Goal: Transaction & Acquisition: Purchase product/service

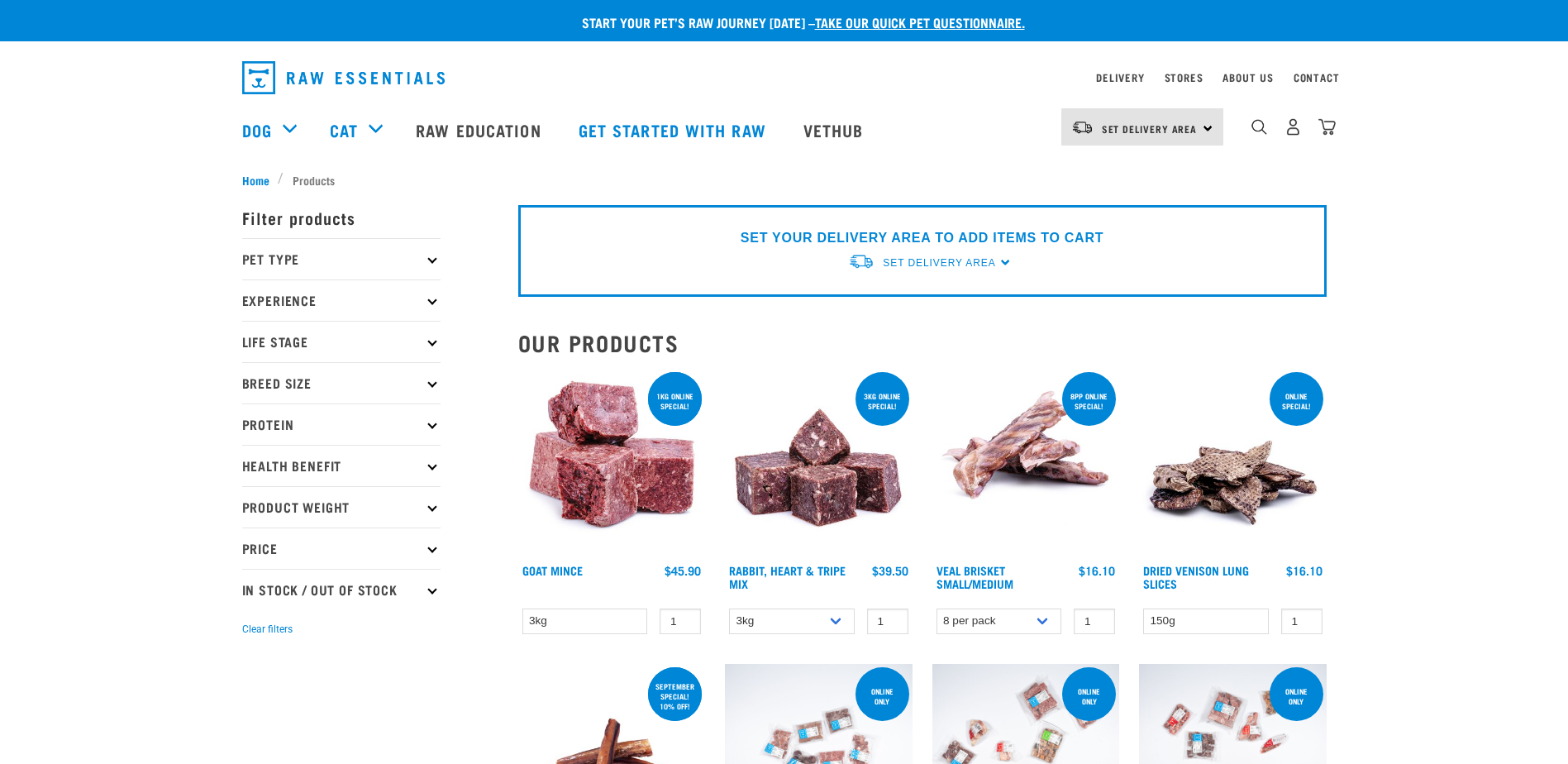
click at [421, 266] on p "Pet Type" at bounding box center [341, 259] width 199 height 42
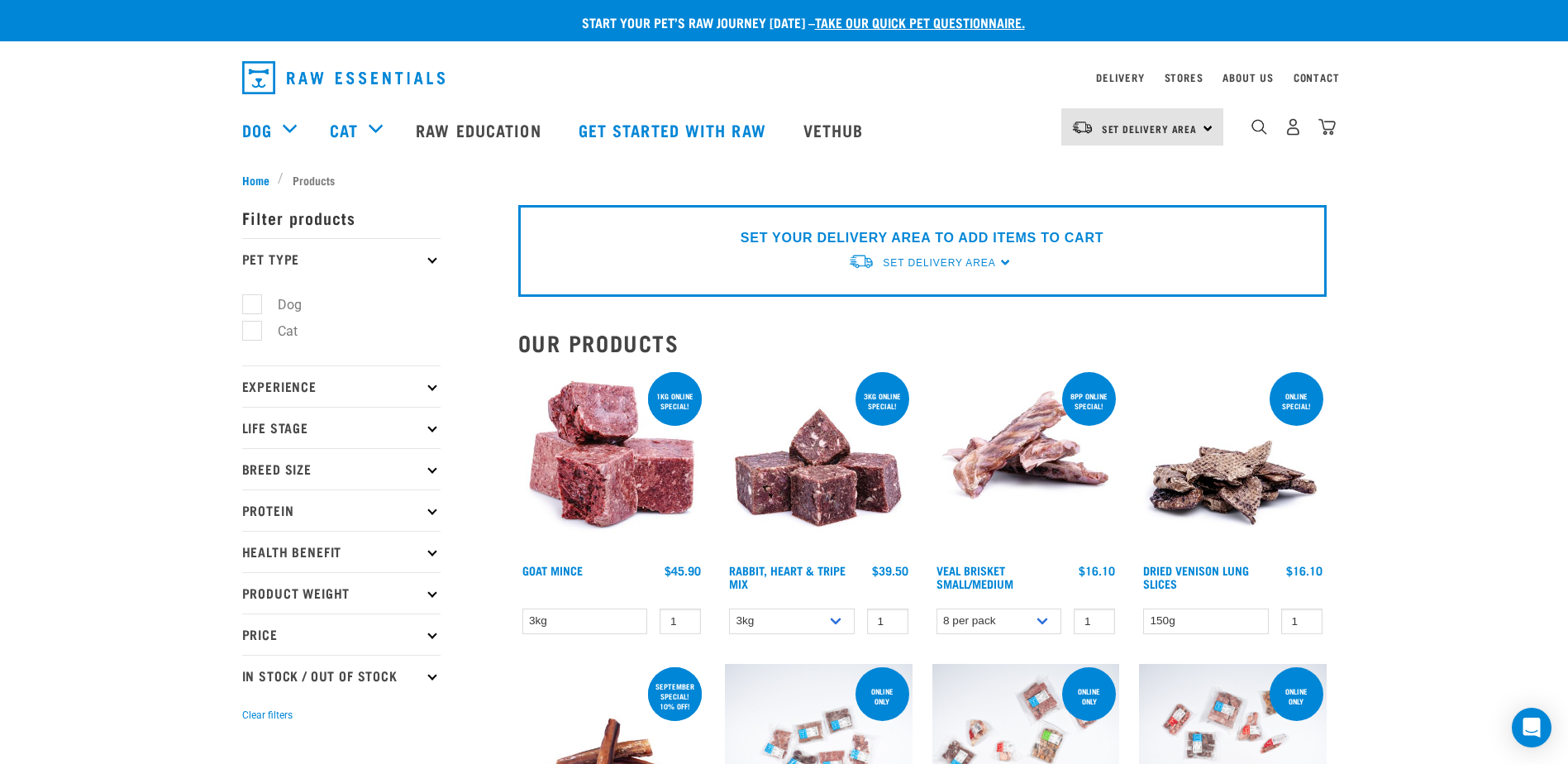
click at [256, 301] on label "Dog" at bounding box center [280, 304] width 57 height 21
click at [253, 301] on input "Dog" at bounding box center [247, 301] width 11 height 11
checkbox input "true"
click at [419, 465] on p "Breed Size" at bounding box center [341, 469] width 199 height 42
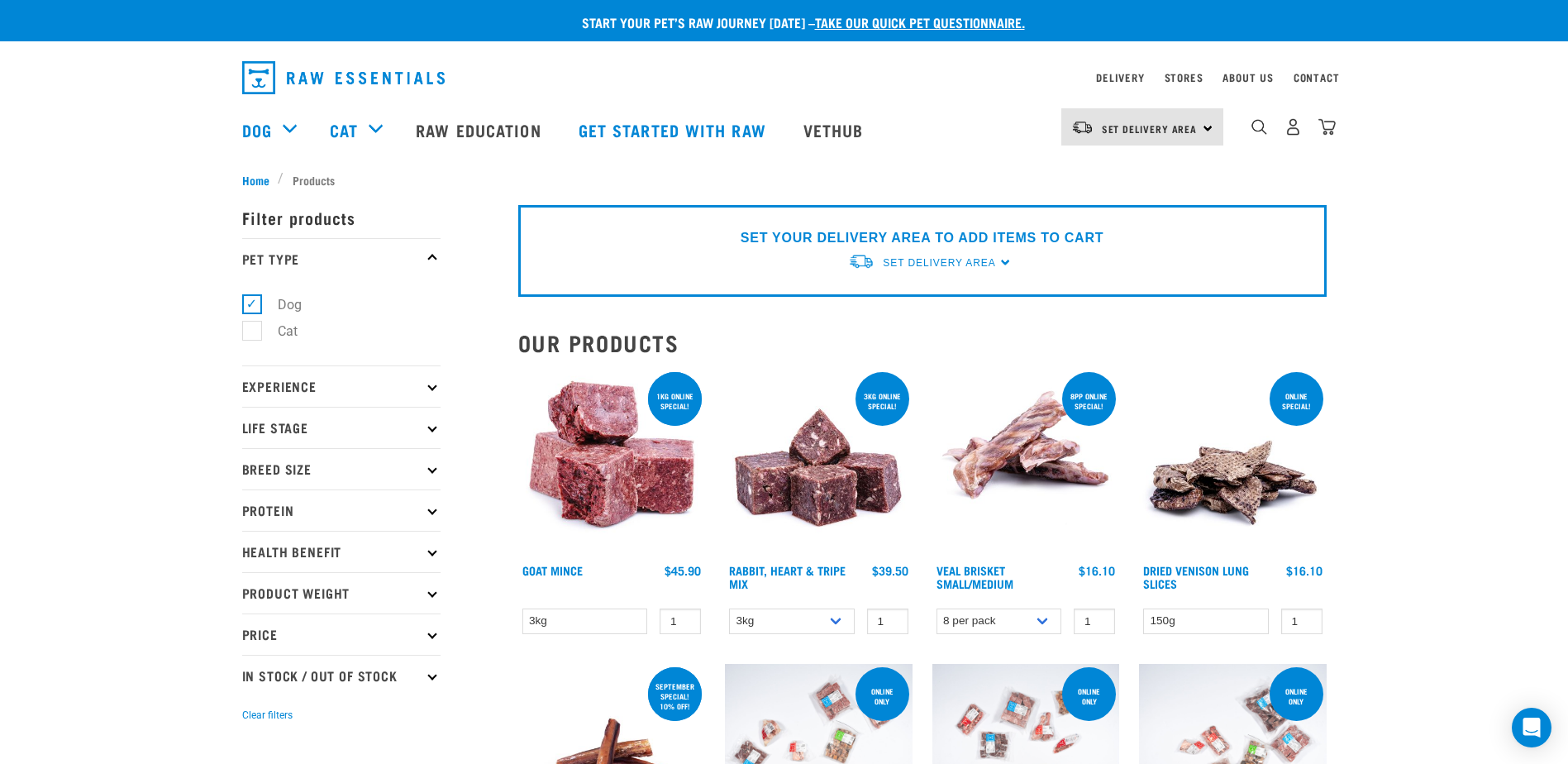
click at [421, 467] on p "Breed Size" at bounding box center [341, 469] width 199 height 42
click at [251, 540] on label "Medium Dogs" at bounding box center [308, 541] width 115 height 21
click at [251, 540] on input "Medium Dogs" at bounding box center [247, 538] width 11 height 11
checkbox input "true"
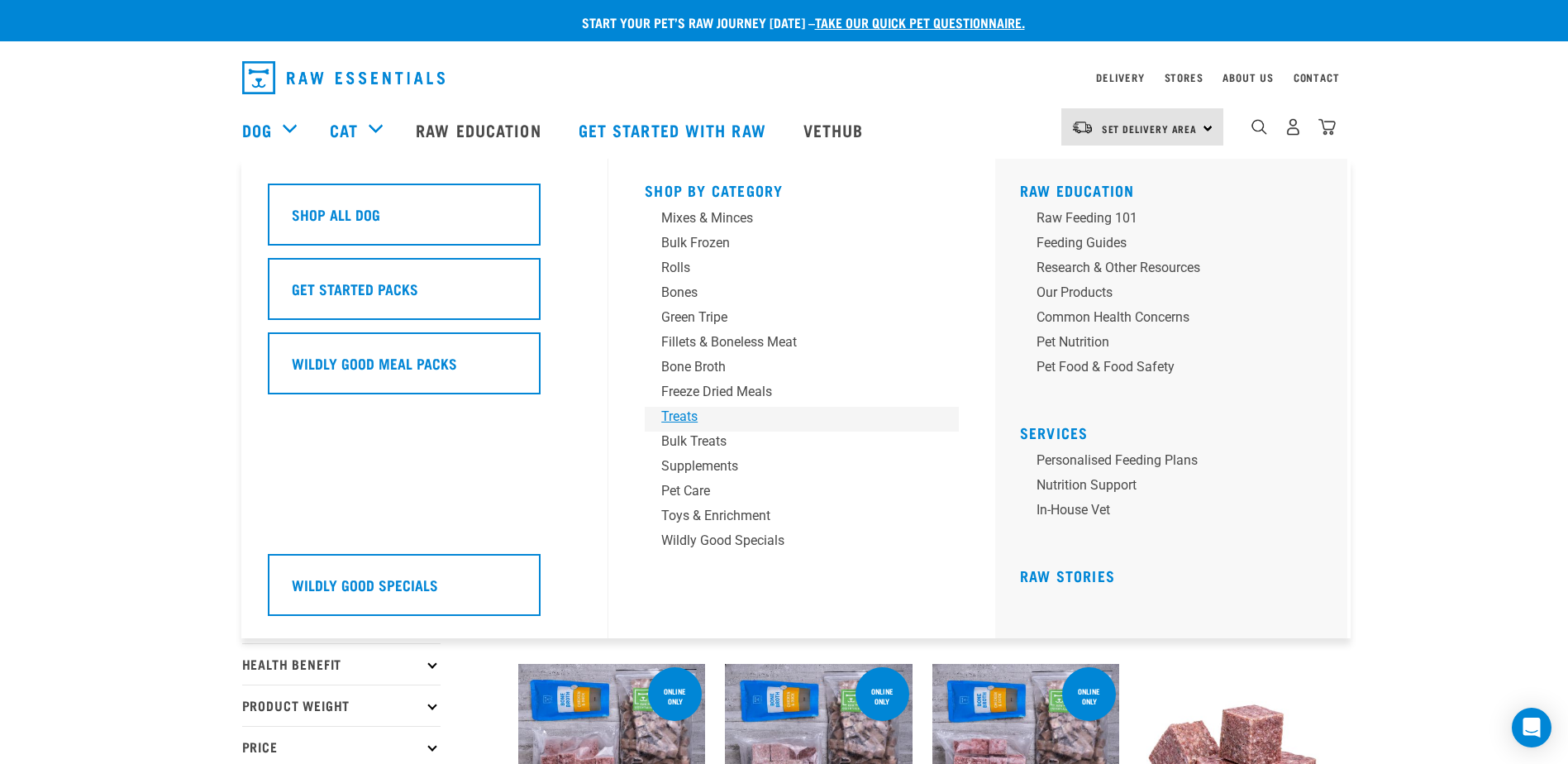
click at [680, 412] on div "Treats" at bounding box center [789, 417] width 258 height 20
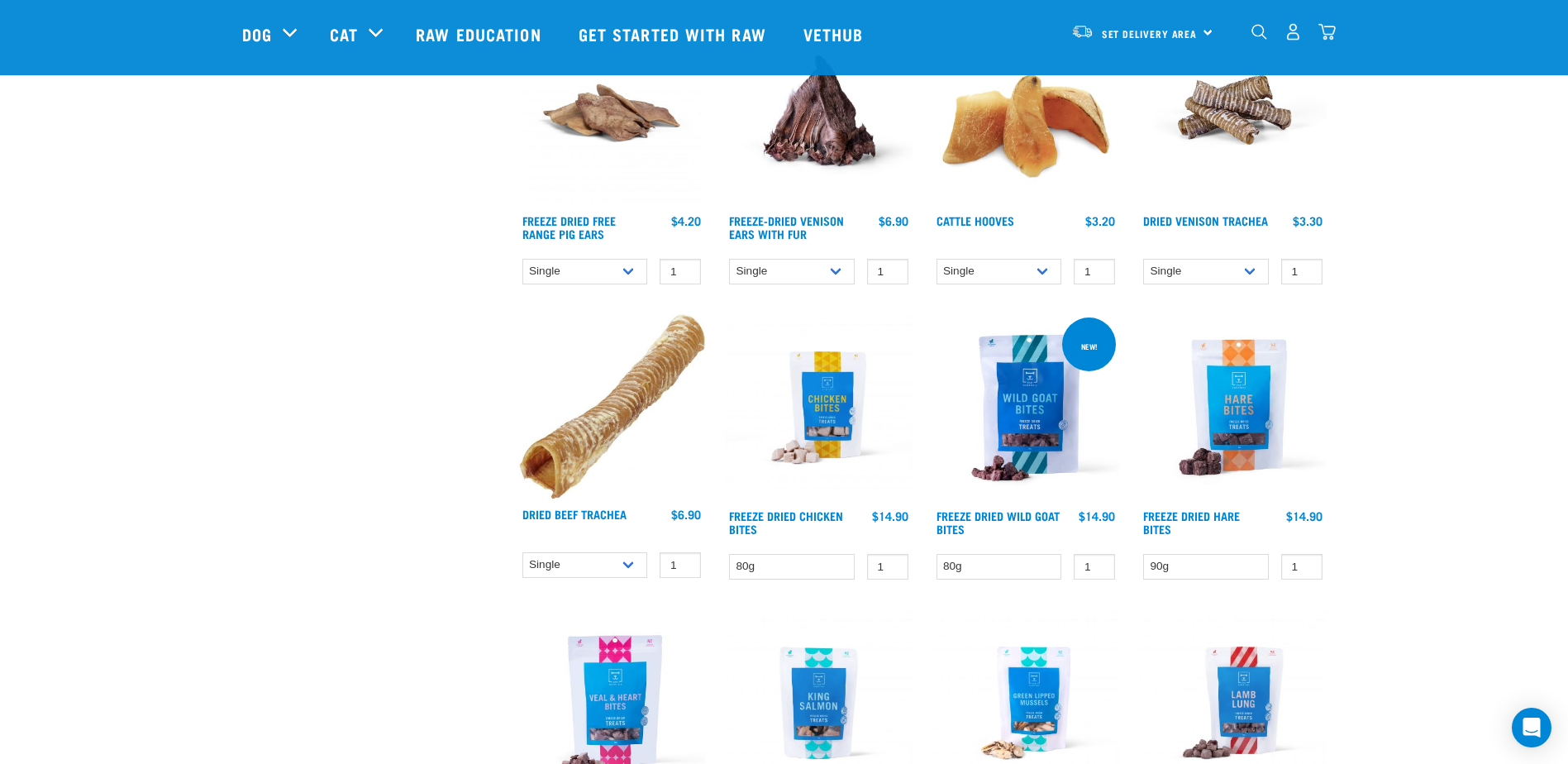
scroll to position [1903, 0]
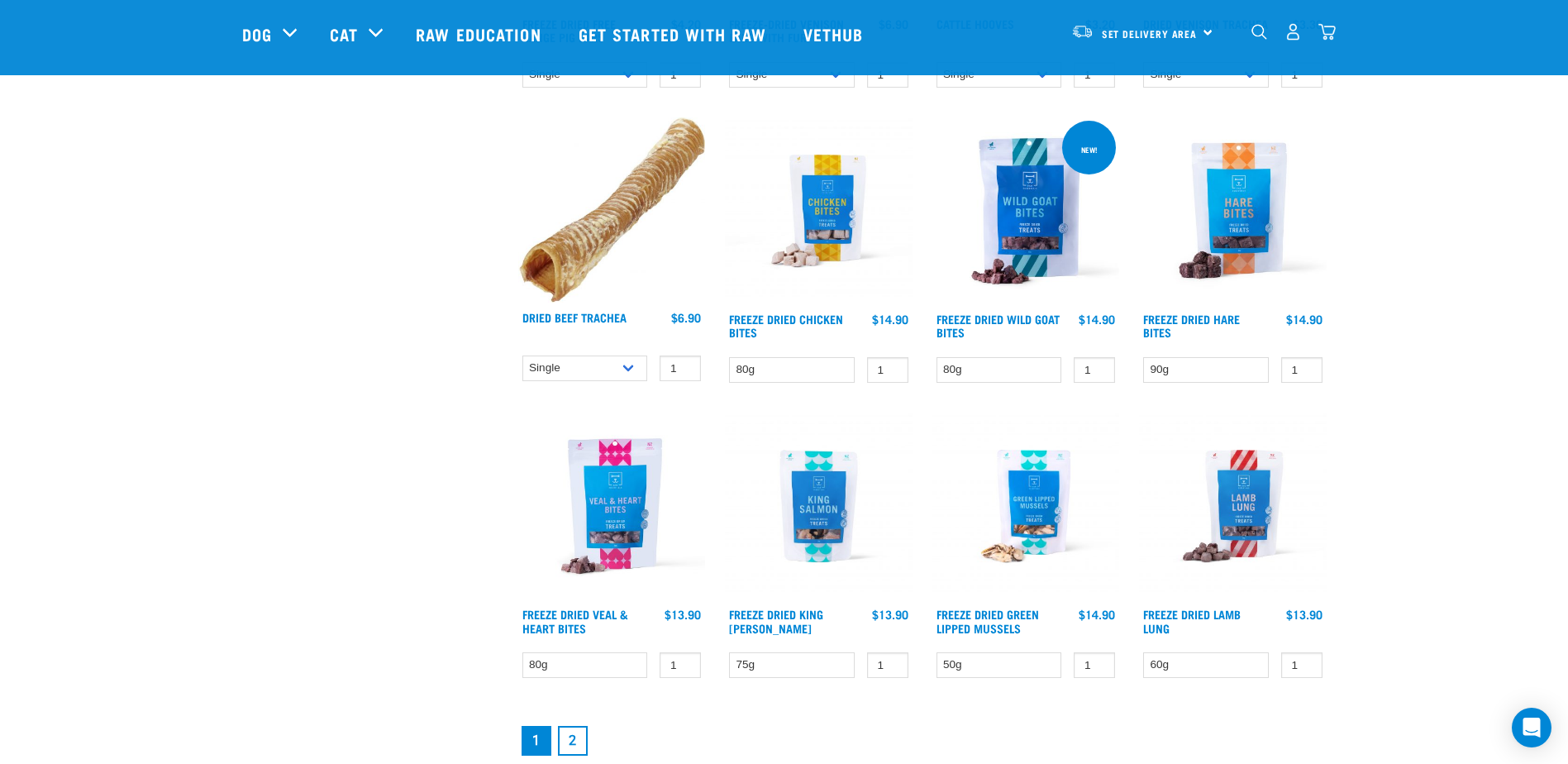
click at [574, 727] on li "2" at bounding box center [573, 740] width 37 height 37
click at [574, 729] on link "2" at bounding box center [573, 741] width 30 height 30
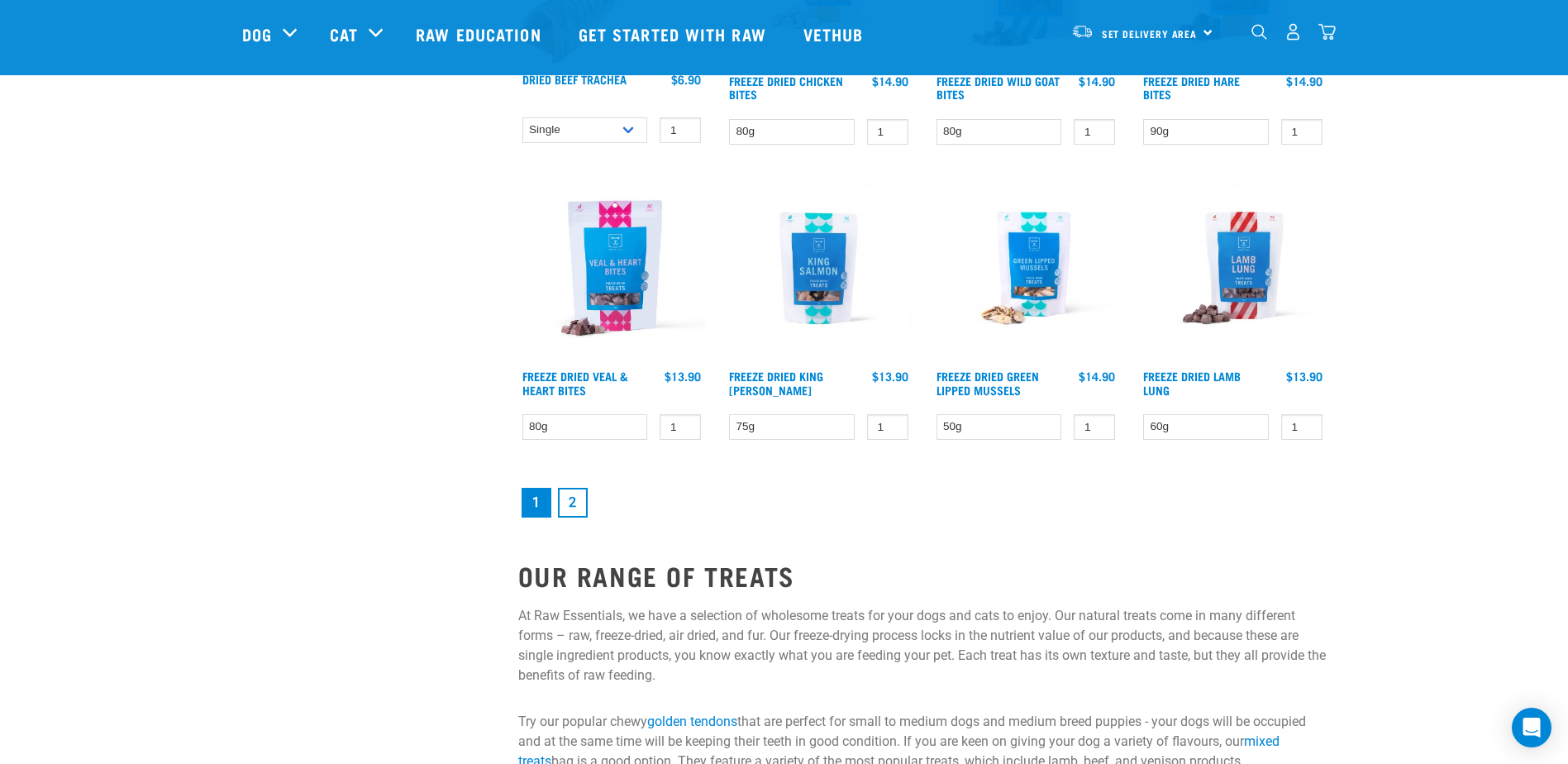
scroll to position [2151, 0]
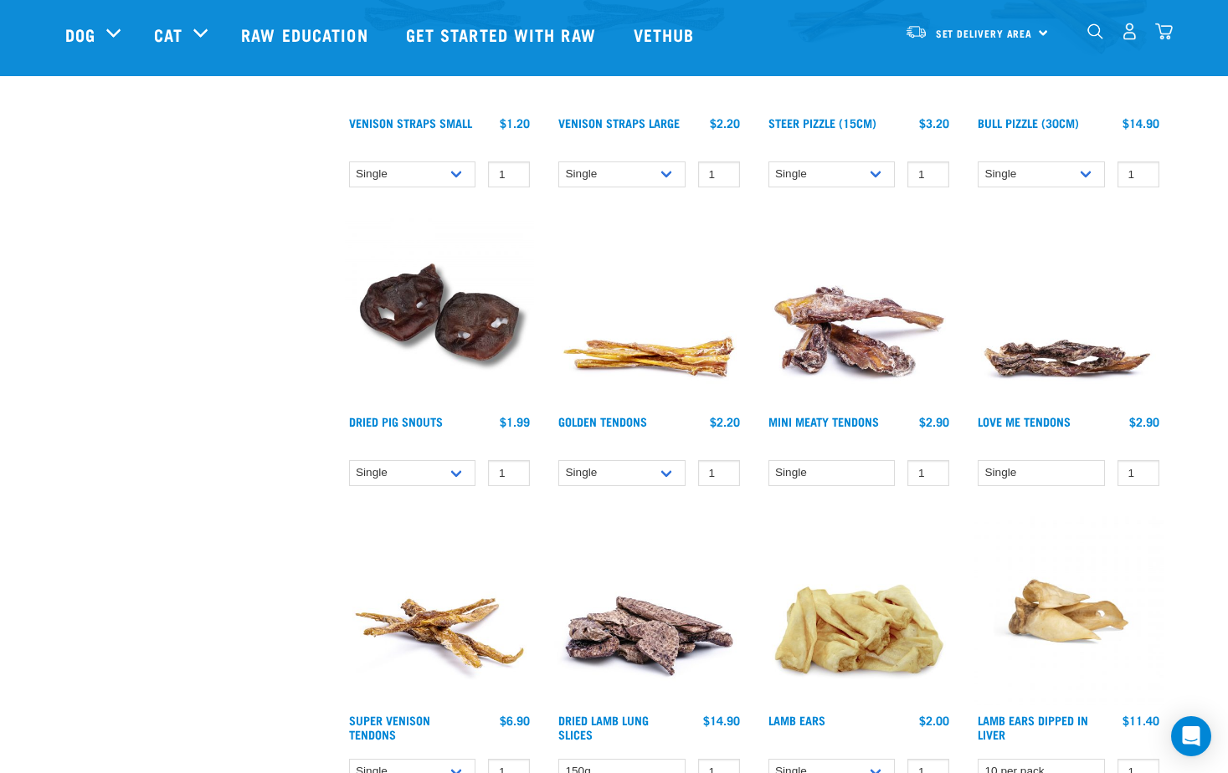
scroll to position [625, 0]
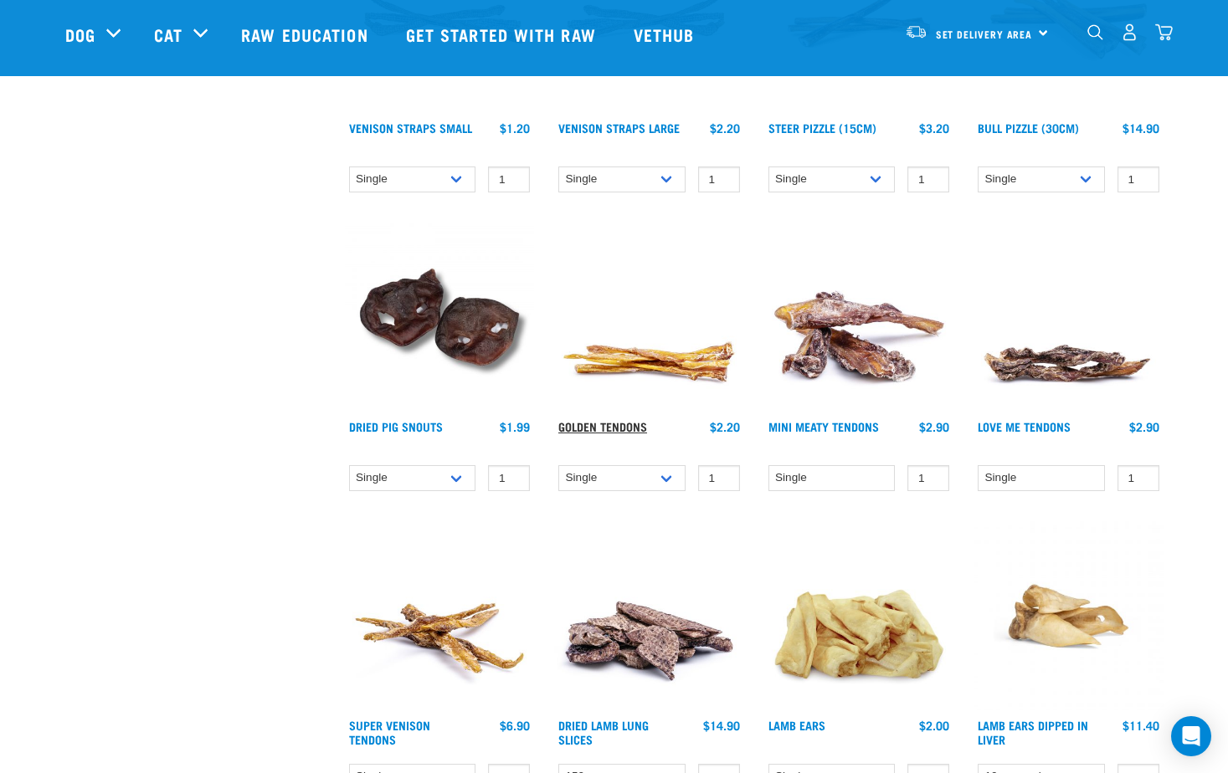
click at [594, 426] on link "Golden Tendons" at bounding box center [602, 426] width 89 height 6
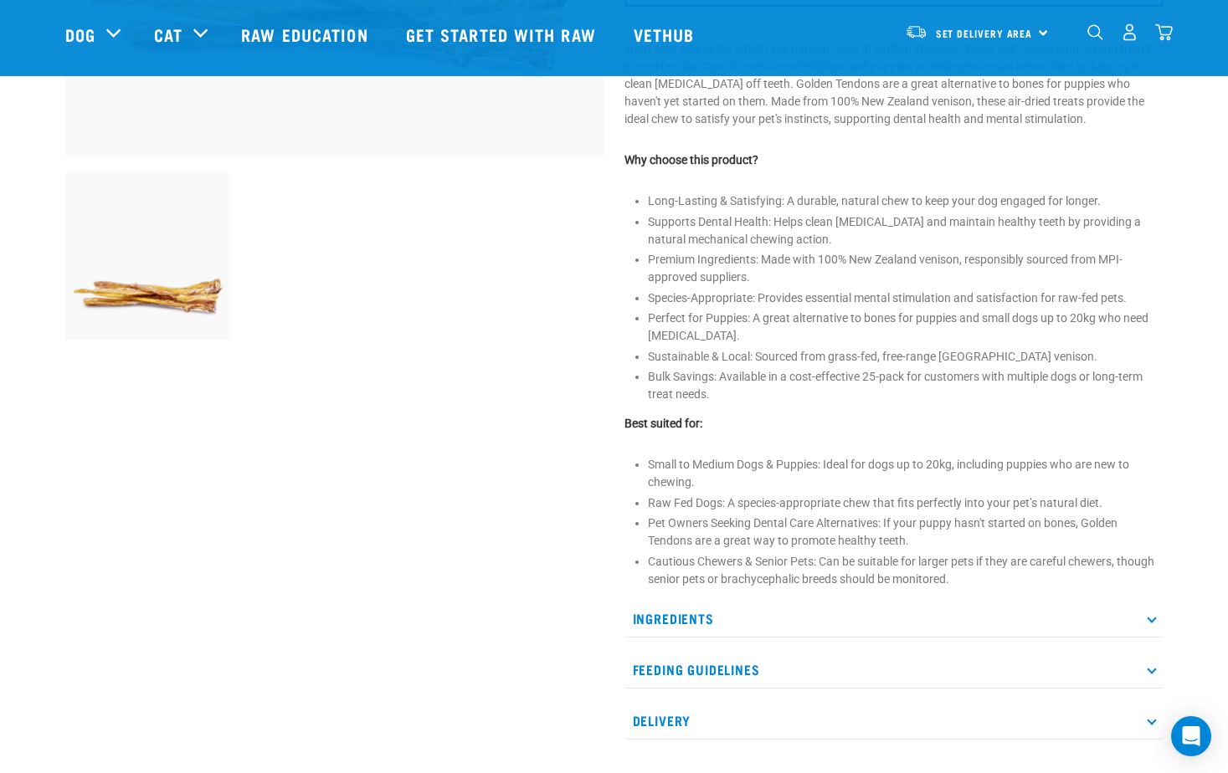
scroll to position [669, 0]
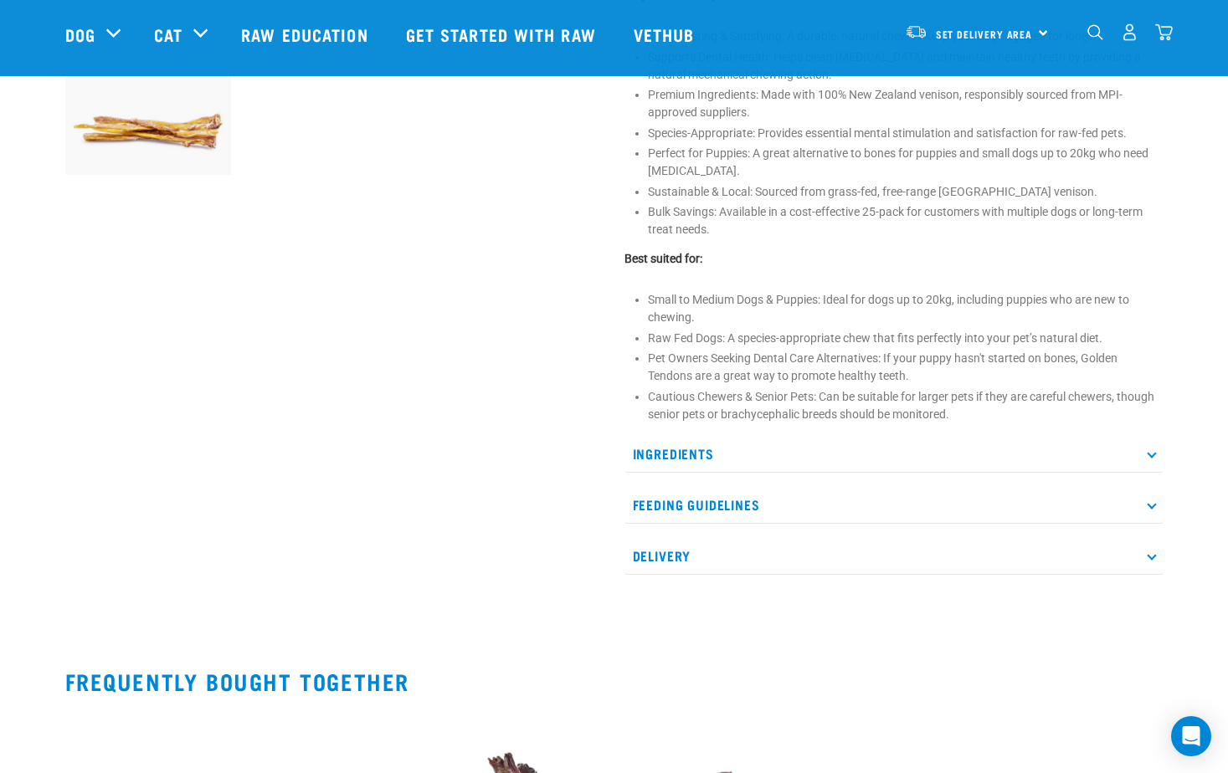
click at [785, 459] on p "Ingredients" at bounding box center [893, 454] width 539 height 38
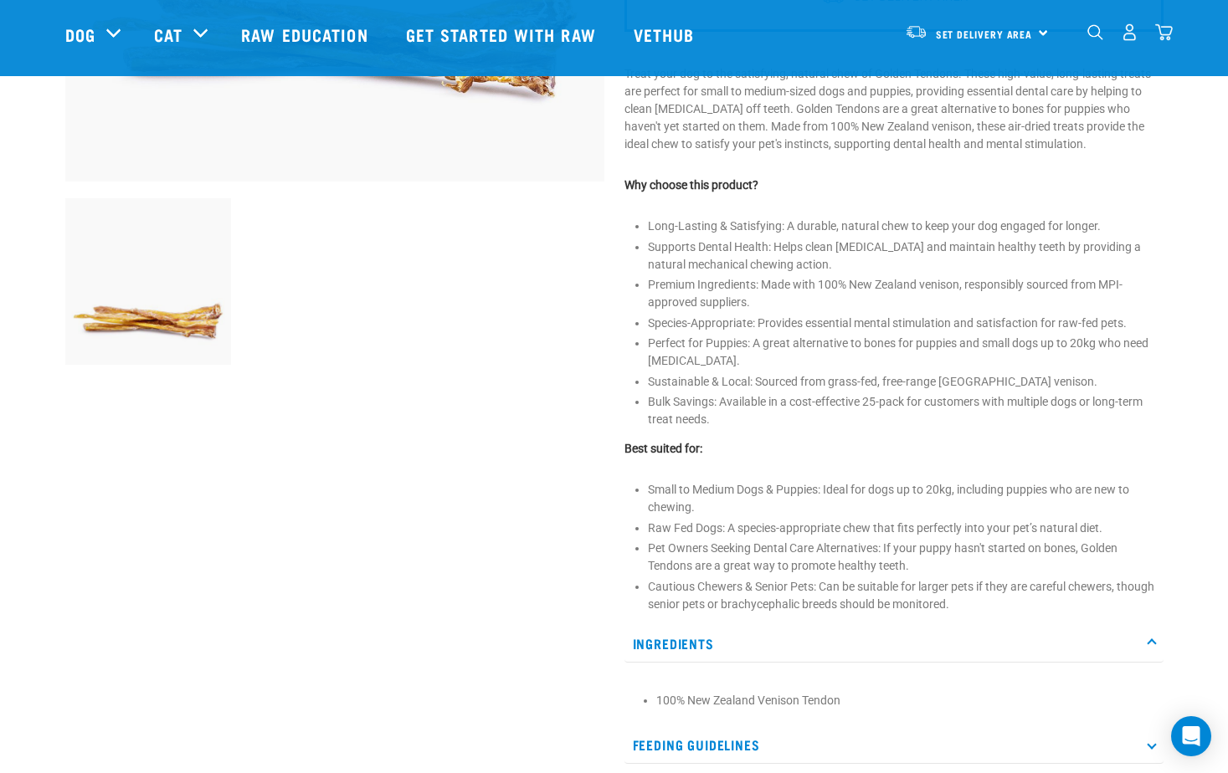
scroll to position [418, 0]
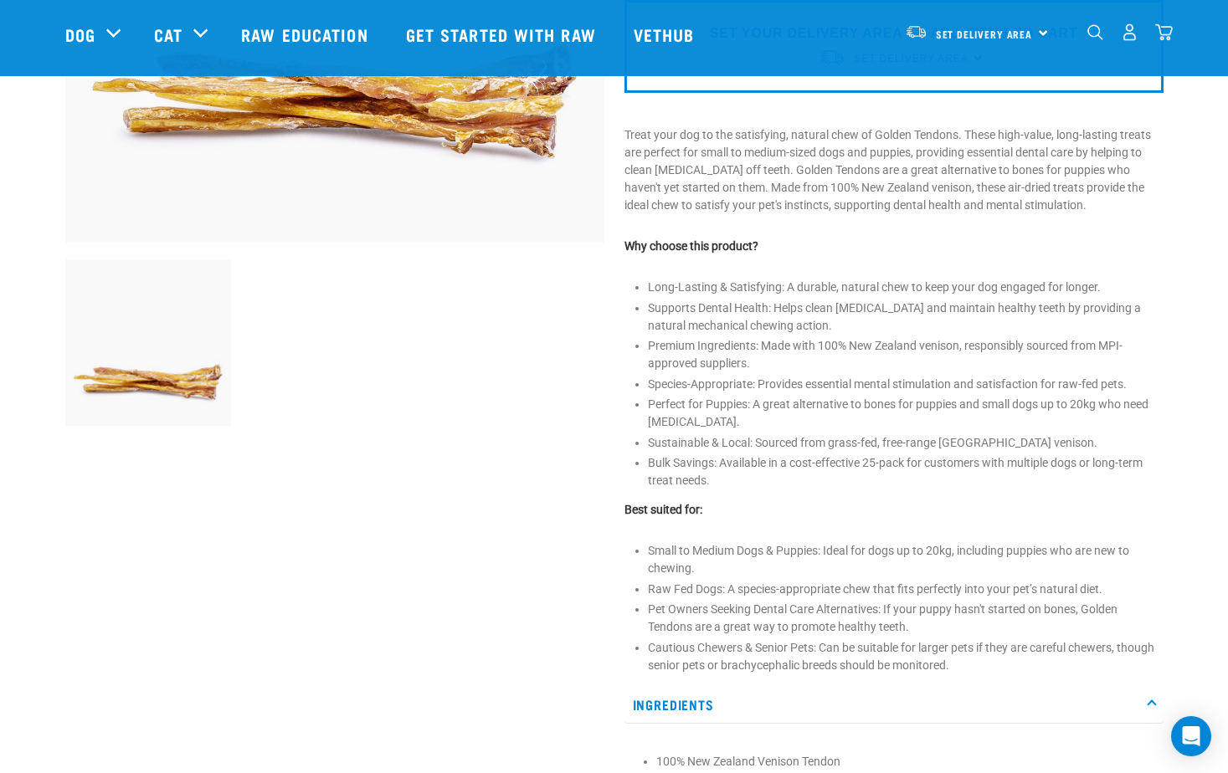
click at [958, 446] on li "Sustainable & Local: Sourced from grass-fed, free-range [GEOGRAPHIC_DATA] venis…" at bounding box center [905, 443] width 515 height 18
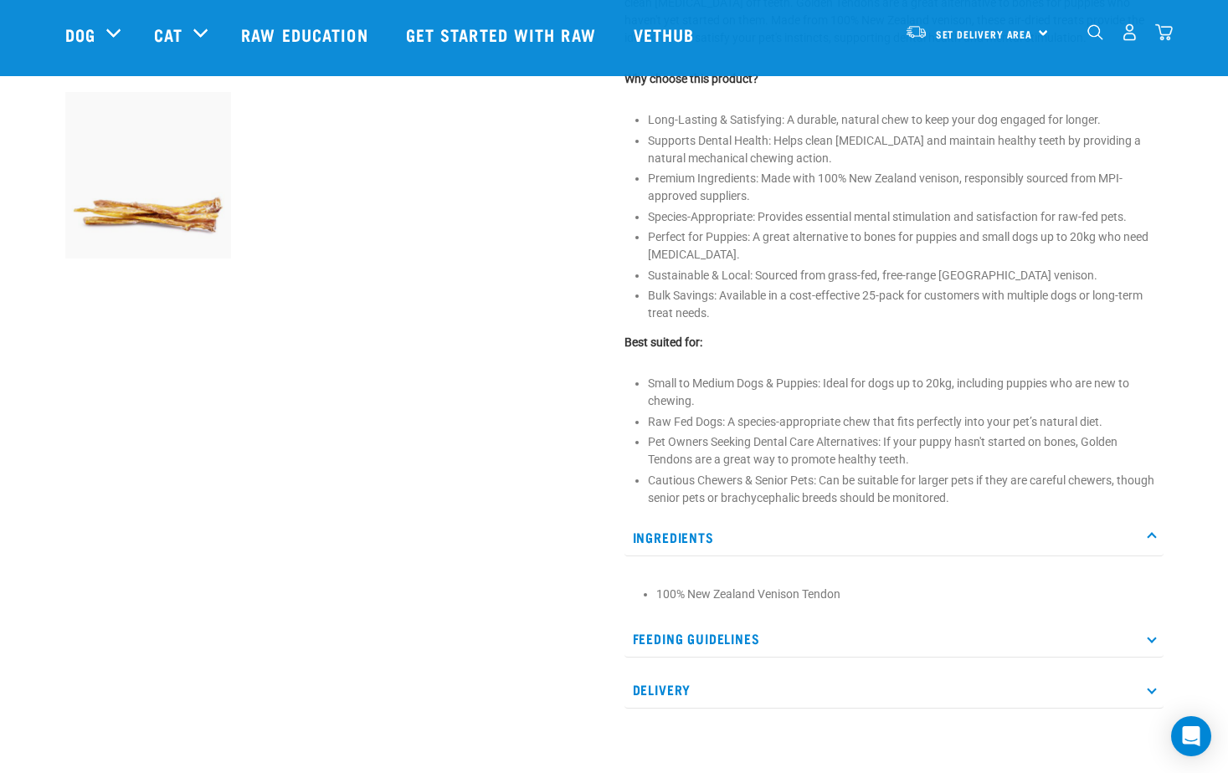
scroll to position [669, 0]
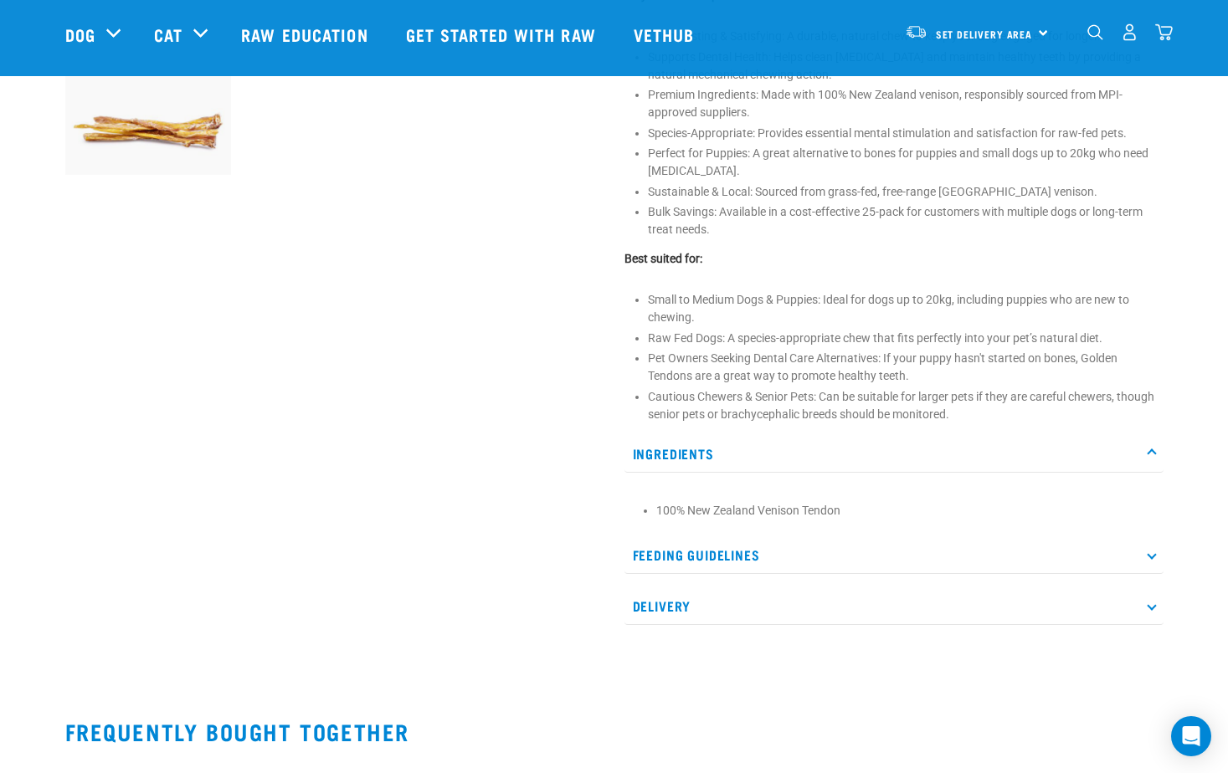
click at [1152, 556] on icon at bounding box center [1150, 554] width 9 height 9
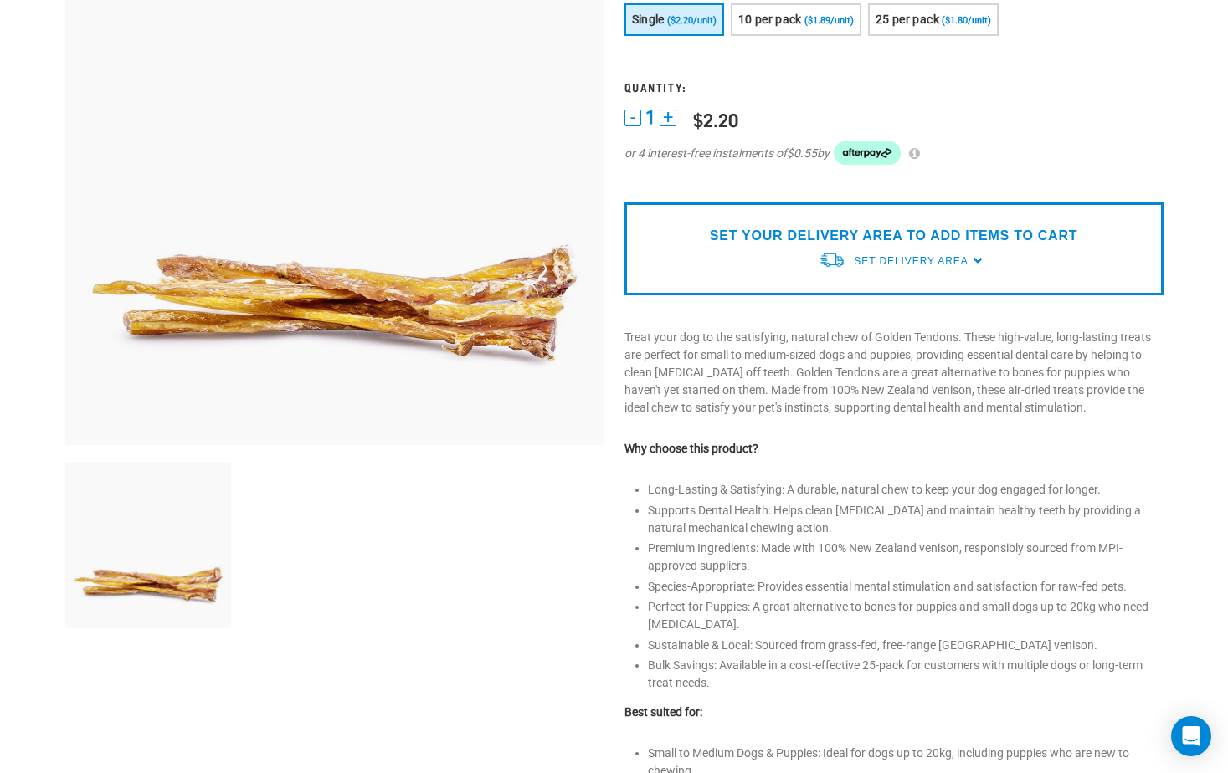
scroll to position [0, 0]
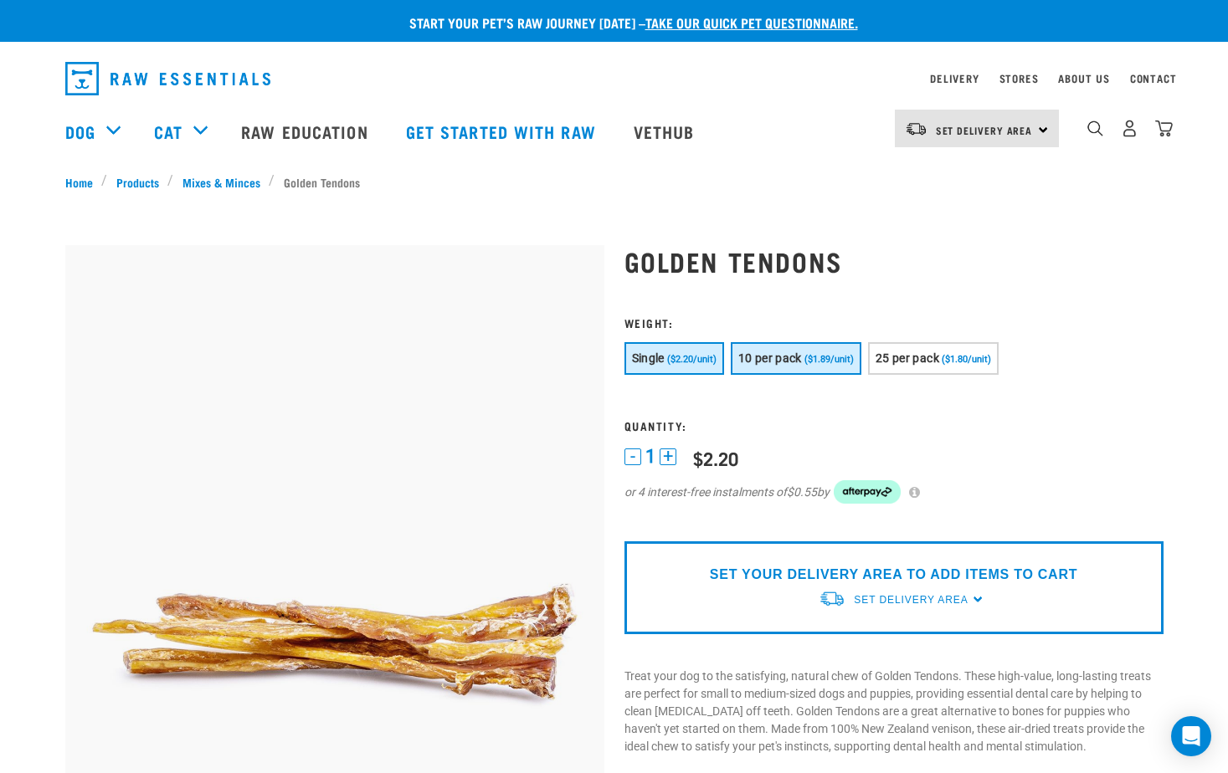
click at [790, 362] on span "10 per pack" at bounding box center [770, 357] width 64 height 13
drag, startPoint x: 630, startPoint y: 351, endPoint x: 825, endPoint y: 378, distance: 196.9
click at [629, 351] on button "Single ($2.20/unit)" at bounding box center [674, 358] width 100 height 33
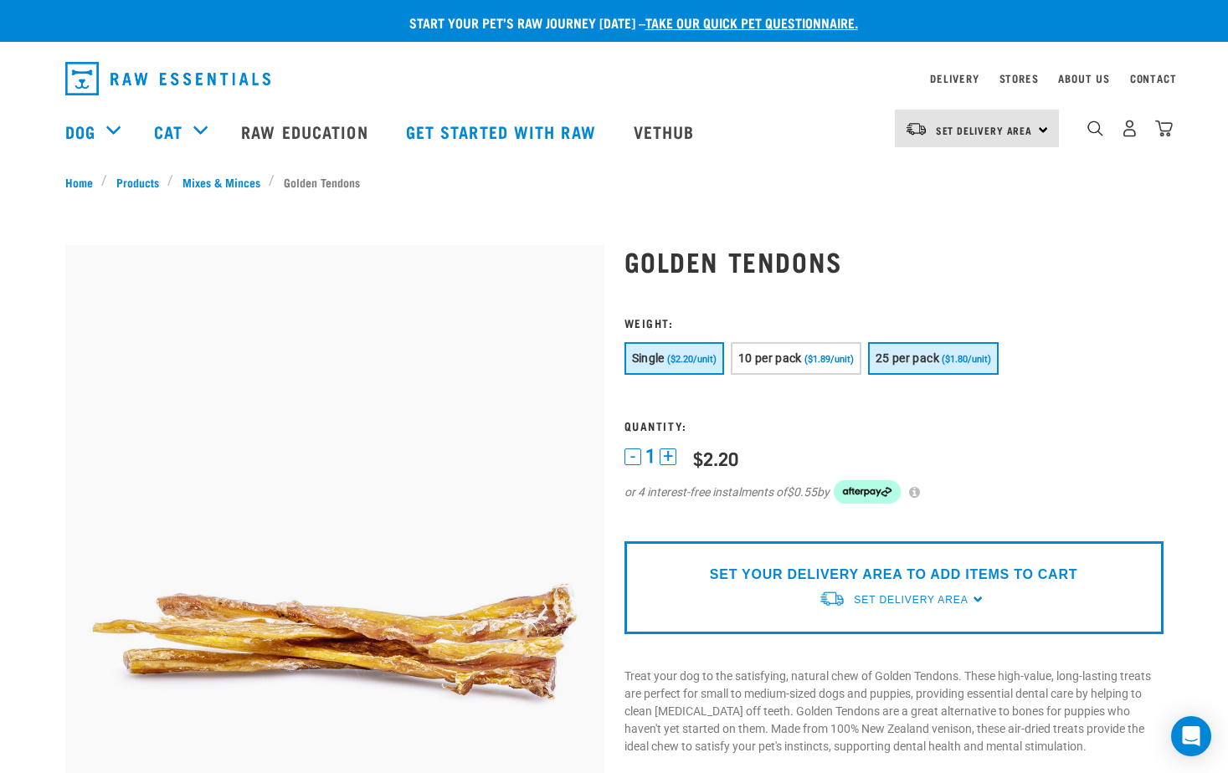
click at [924, 363] on span "25 per pack" at bounding box center [907, 357] width 64 height 13
click at [678, 364] on span "($2.20/unit)" at bounding box center [691, 359] width 49 height 11
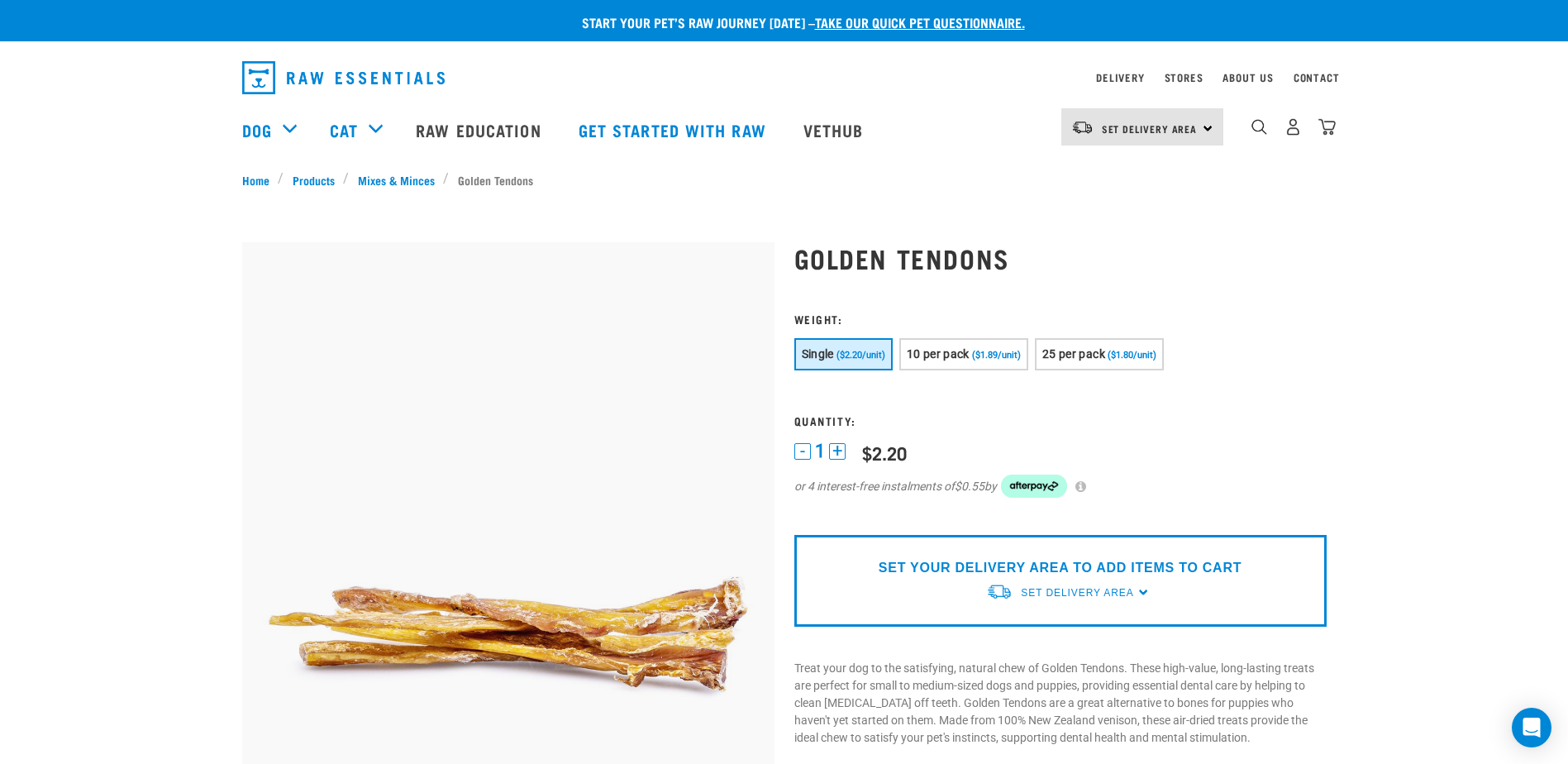
click at [1212, 268] on h1 "Golden Tendons" at bounding box center [1060, 258] width 533 height 30
